Goal: Check status: Check status

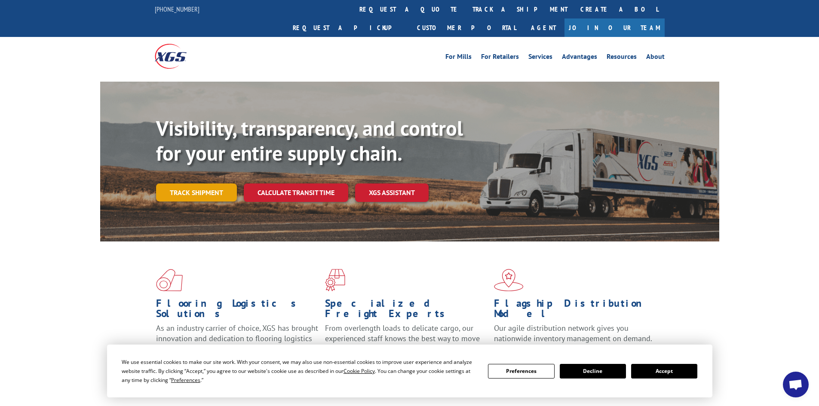
click at [195, 184] on link "Track shipment" at bounding box center [196, 193] width 81 height 18
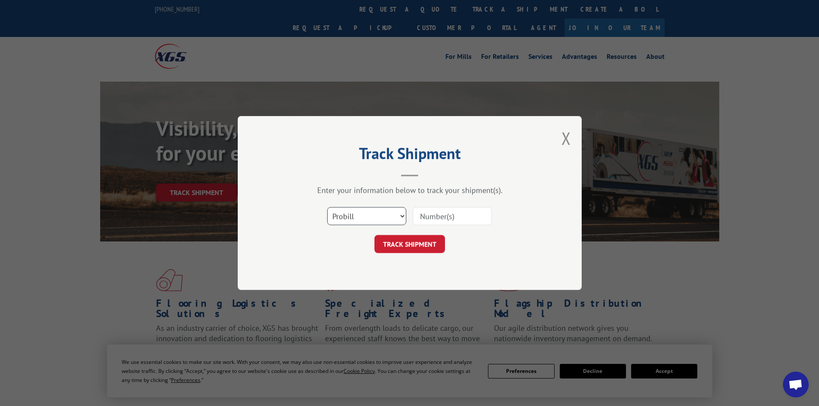
click at [368, 219] on select "Select category... Probill BOL PO" at bounding box center [366, 216] width 79 height 18
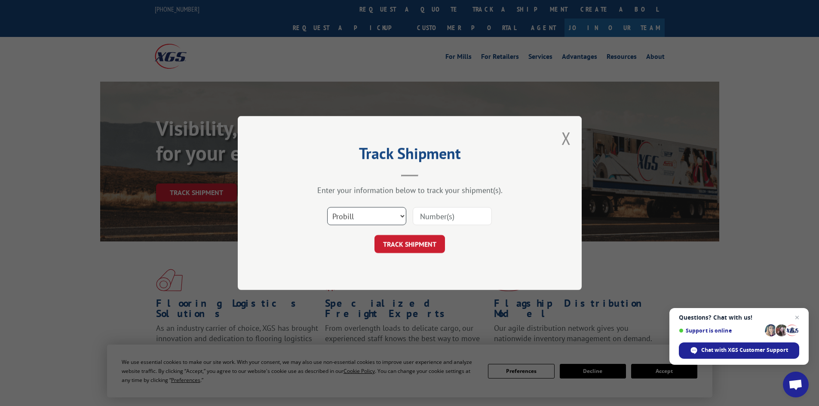
select select "bol"
click at [327, 207] on select "Select category... Probill BOL PO" at bounding box center [366, 216] width 79 height 18
click at [420, 214] on input at bounding box center [452, 216] width 79 height 18
paste input "5499593"
type input "5499593"
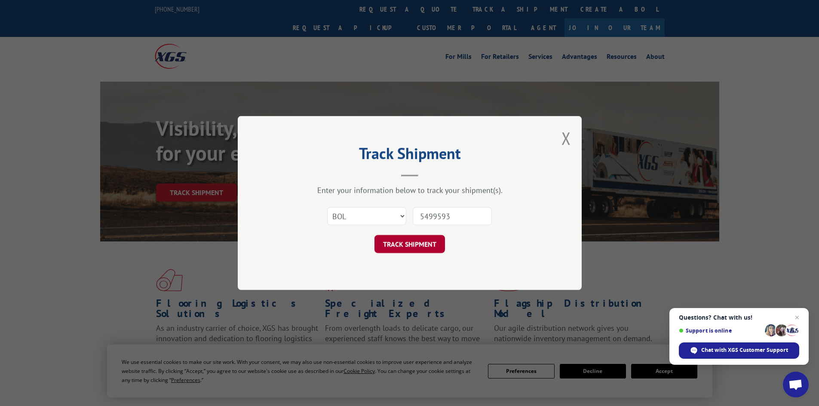
click at [426, 246] on button "TRACK SHIPMENT" at bounding box center [410, 244] width 71 height 18
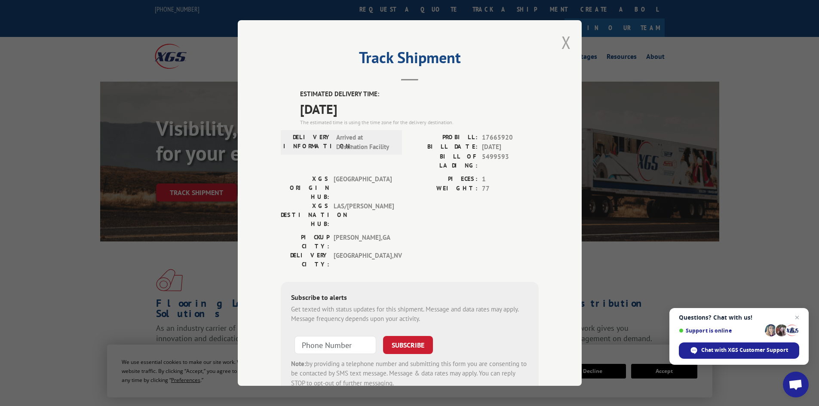
click at [563, 40] on button "Close modal" at bounding box center [566, 42] width 9 height 23
